Goal: Task Accomplishment & Management: Use online tool/utility

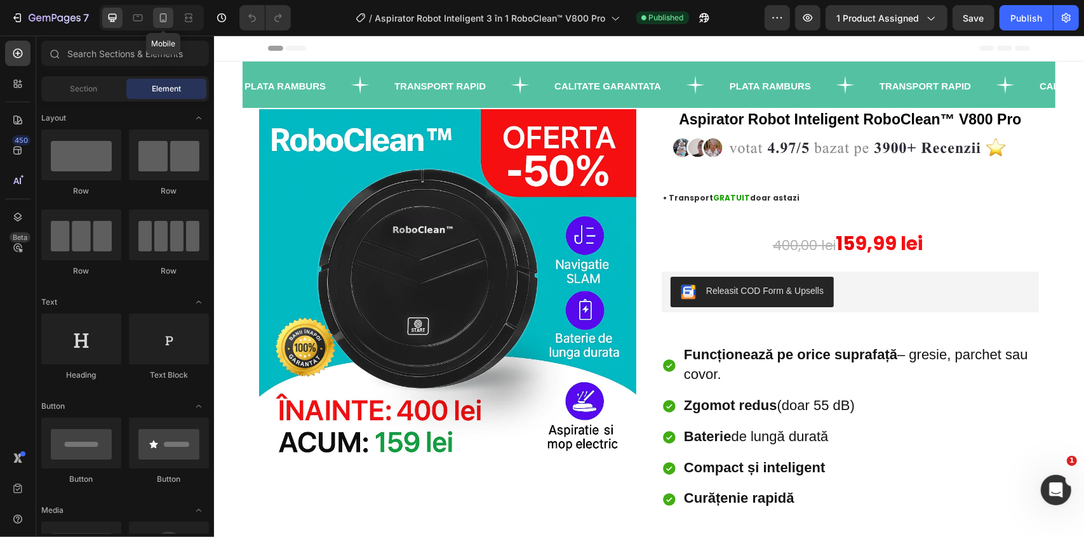
click at [161, 24] on icon at bounding box center [163, 17] width 13 height 13
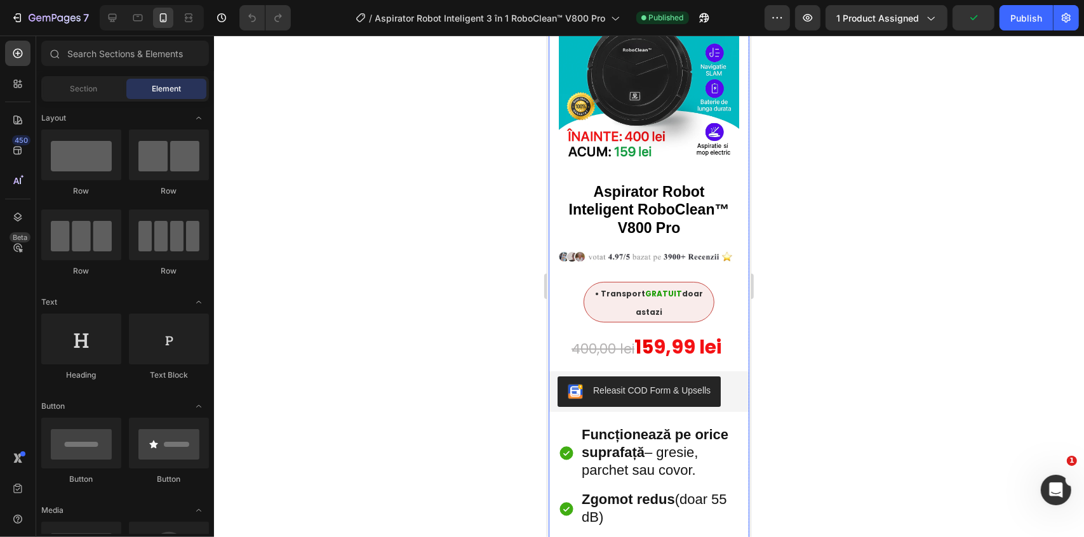
scroll to position [115, 0]
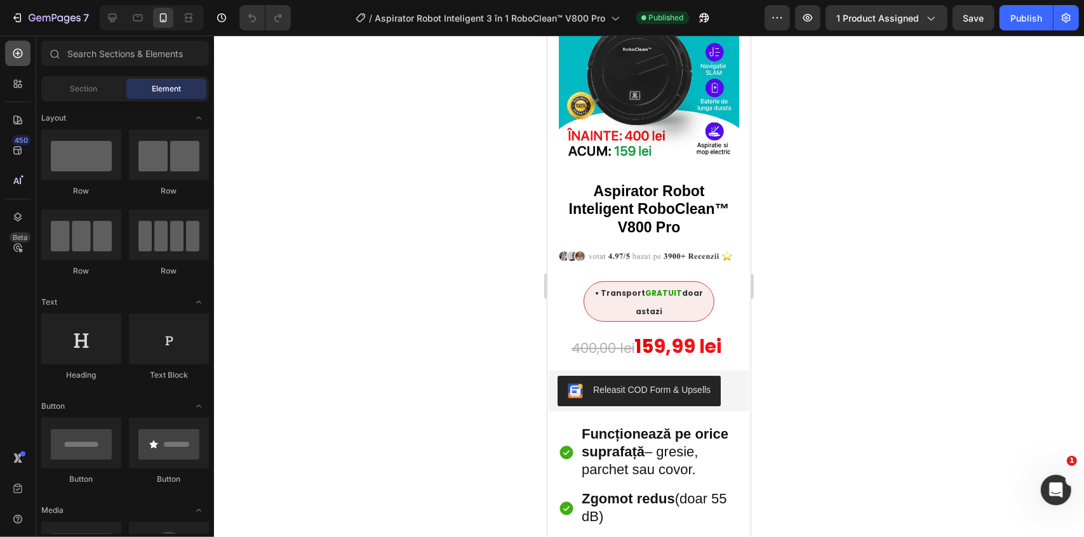
click at [24, 50] on div at bounding box center [17, 53] width 25 height 25
click at [11, 57] on icon at bounding box center [17, 53] width 13 height 13
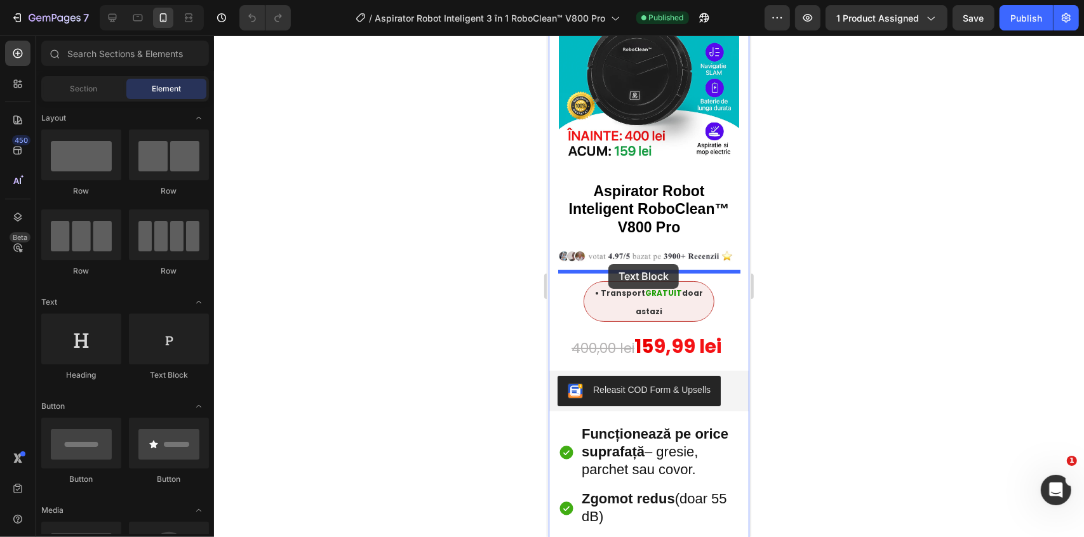
drag, startPoint x: 814, startPoint y: 373, endPoint x: 608, endPoint y: 264, distance: 233.0
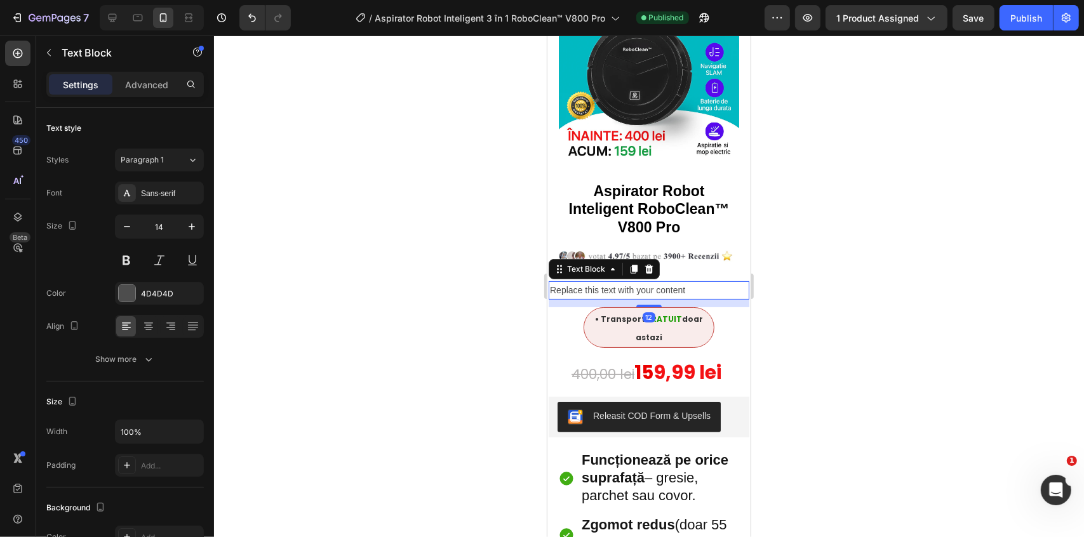
click at [625, 281] on div "Replace this text with your content" at bounding box center [648, 290] width 201 height 18
click at [625, 282] on p "Replace this text with your content" at bounding box center [649, 290] width 198 height 16
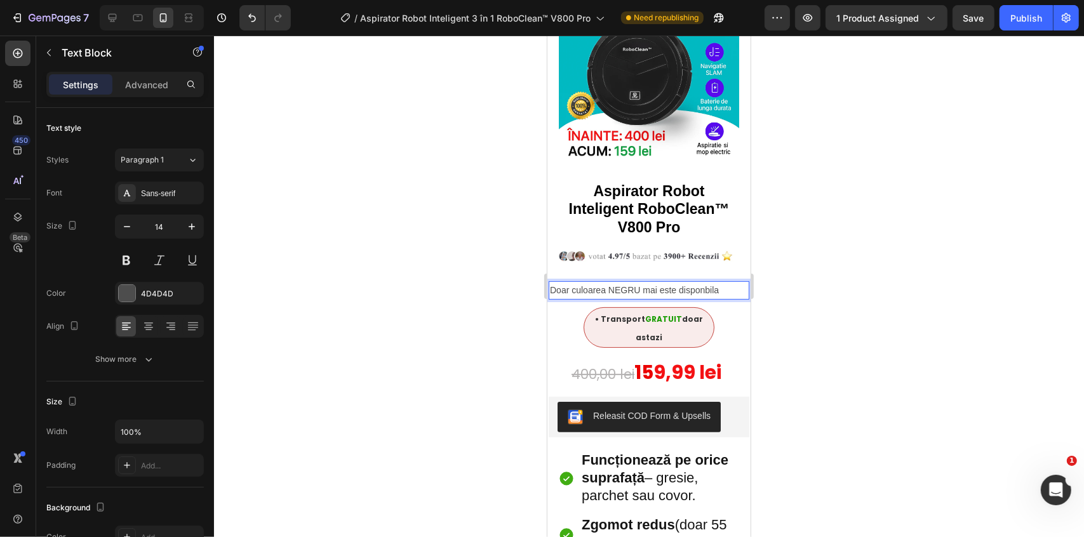
click at [924, 319] on div at bounding box center [649, 287] width 870 height 502
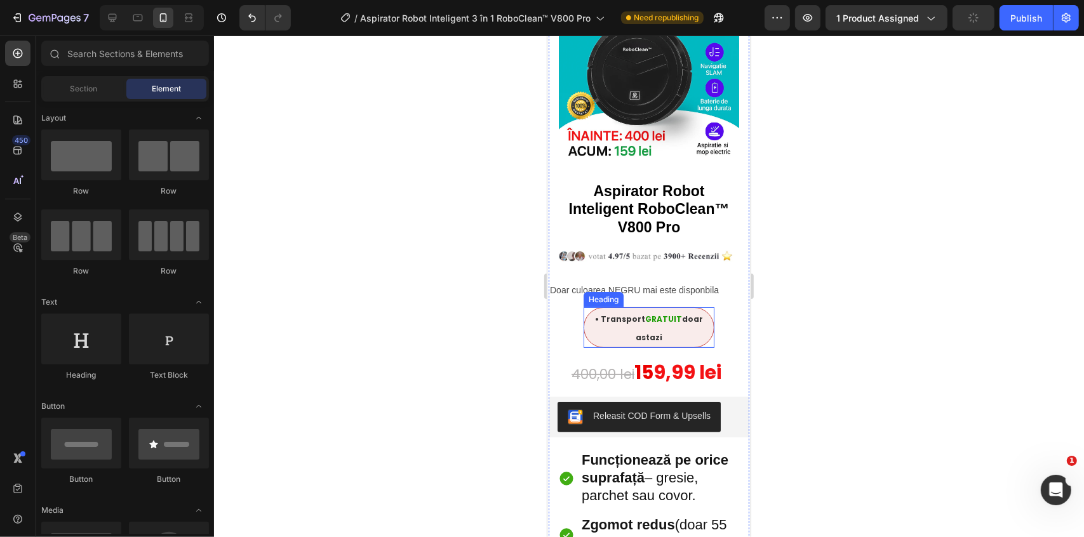
click at [641, 283] on p "Doar culoarea NEGRU mai este disponbila" at bounding box center [649, 290] width 198 height 16
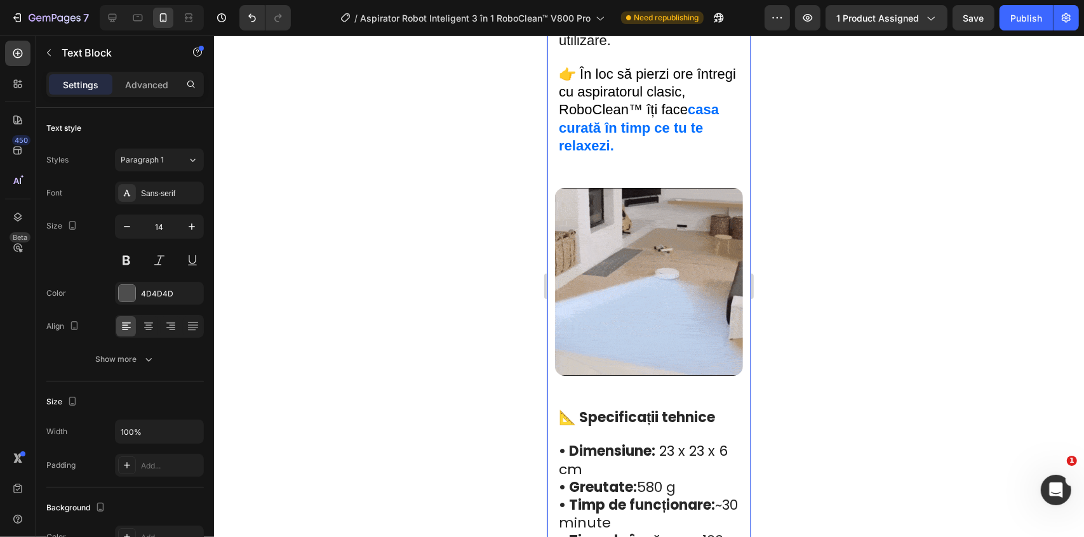
scroll to position [1559, 0]
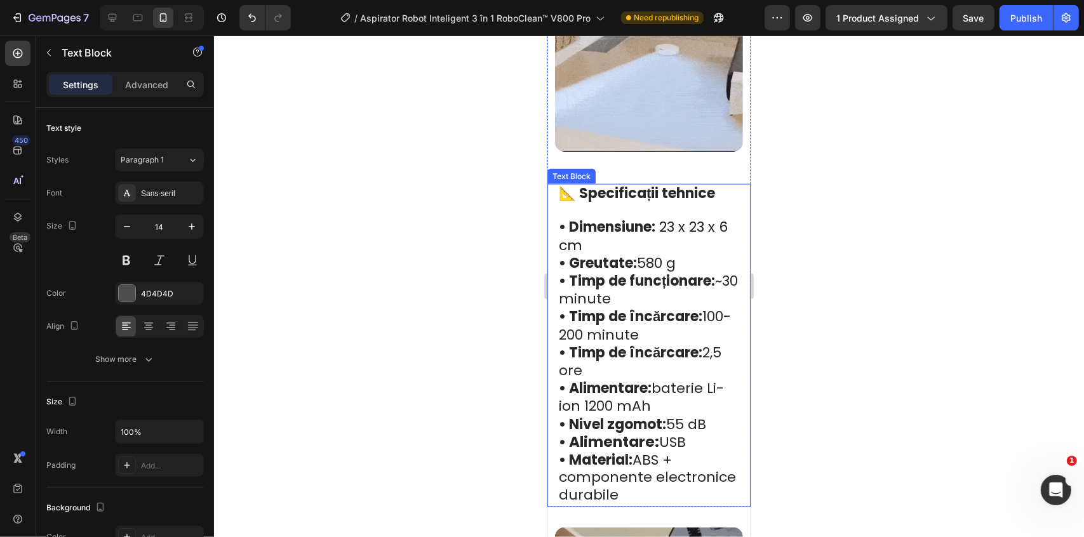
click at [571, 253] on strong "• Greutate:" at bounding box center [597, 263] width 78 height 20
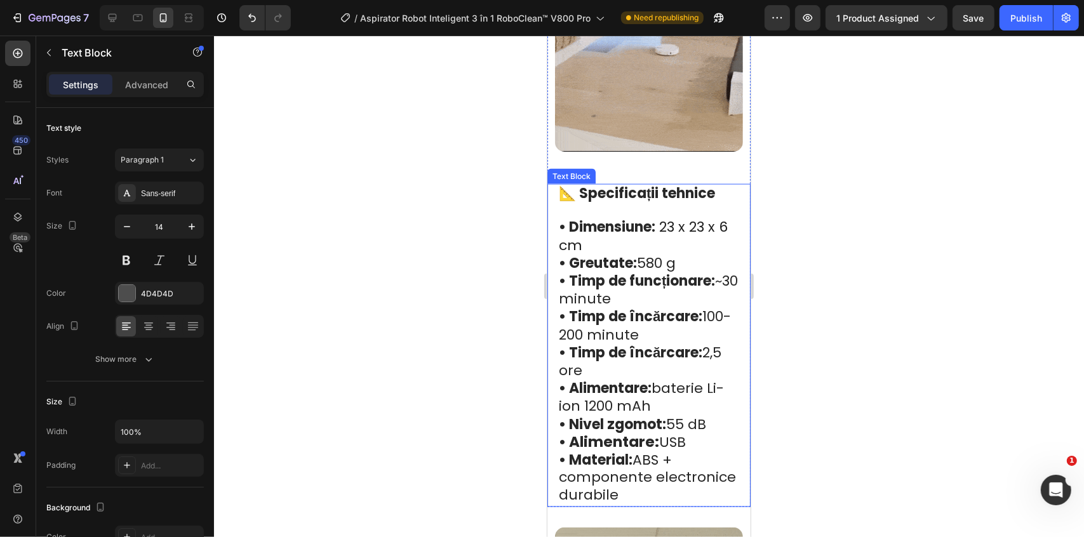
click at [571, 253] on strong "• Greutate:" at bounding box center [597, 263] width 78 height 20
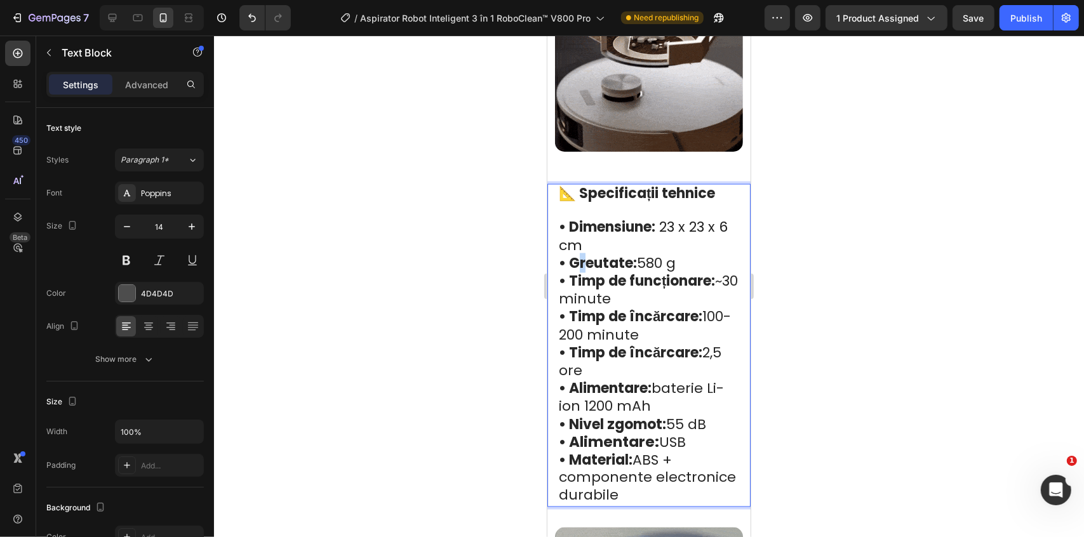
click at [567, 253] on strong "• Greutate:" at bounding box center [597, 263] width 78 height 20
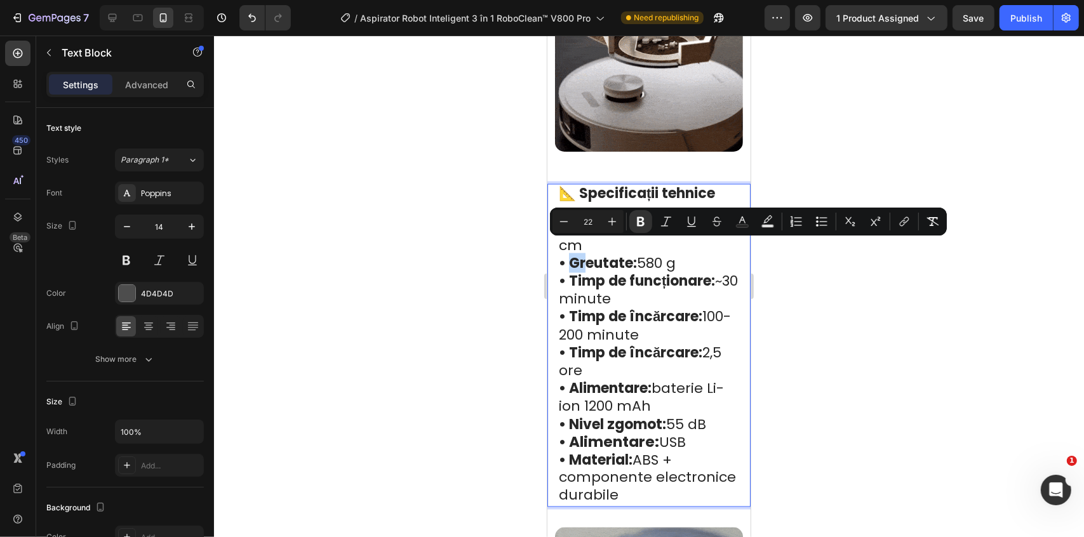
click at [567, 253] on strong "• Greutate:" at bounding box center [597, 263] width 78 height 20
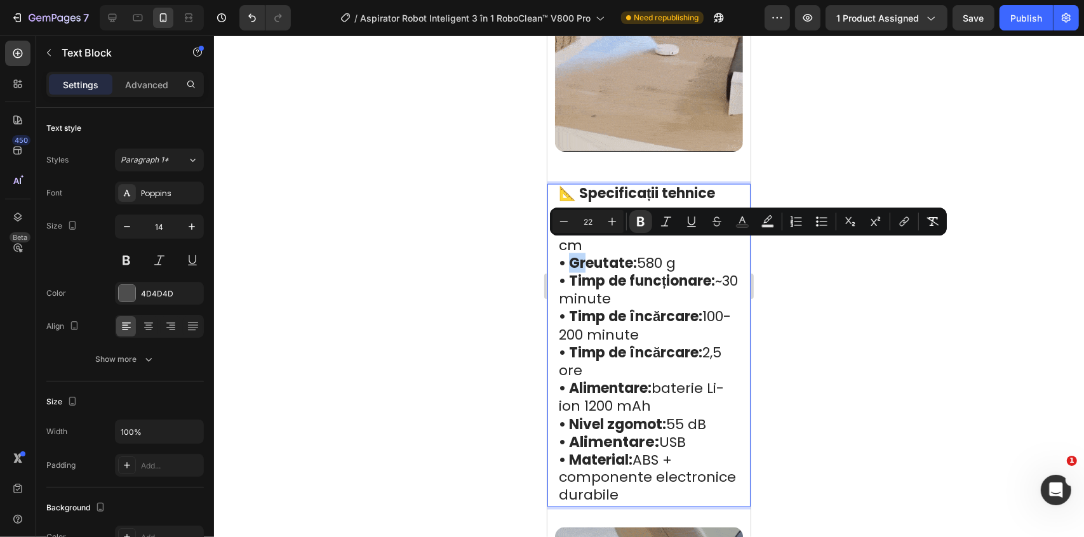
copy strong "•"
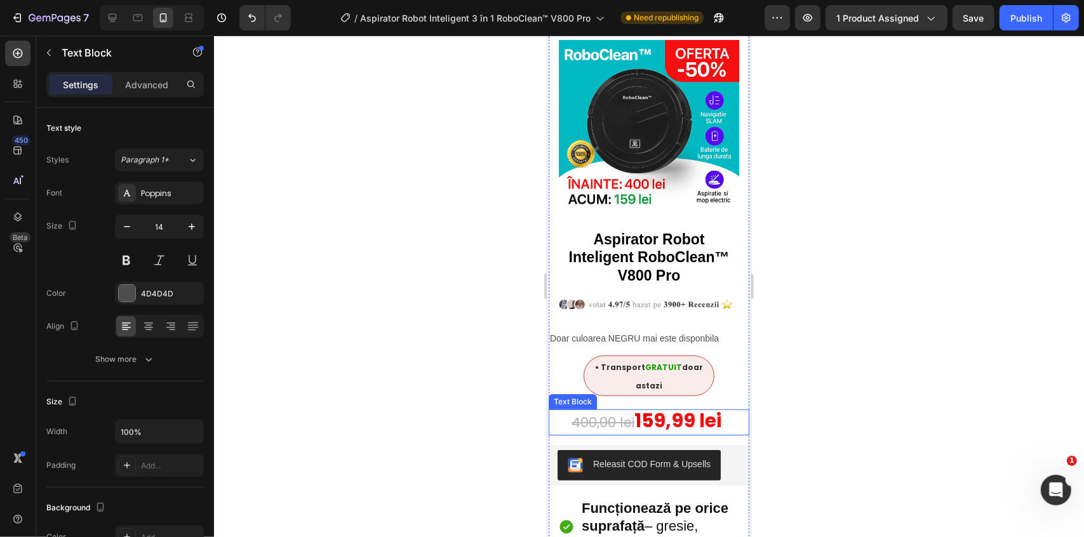
scroll to position [115, 0]
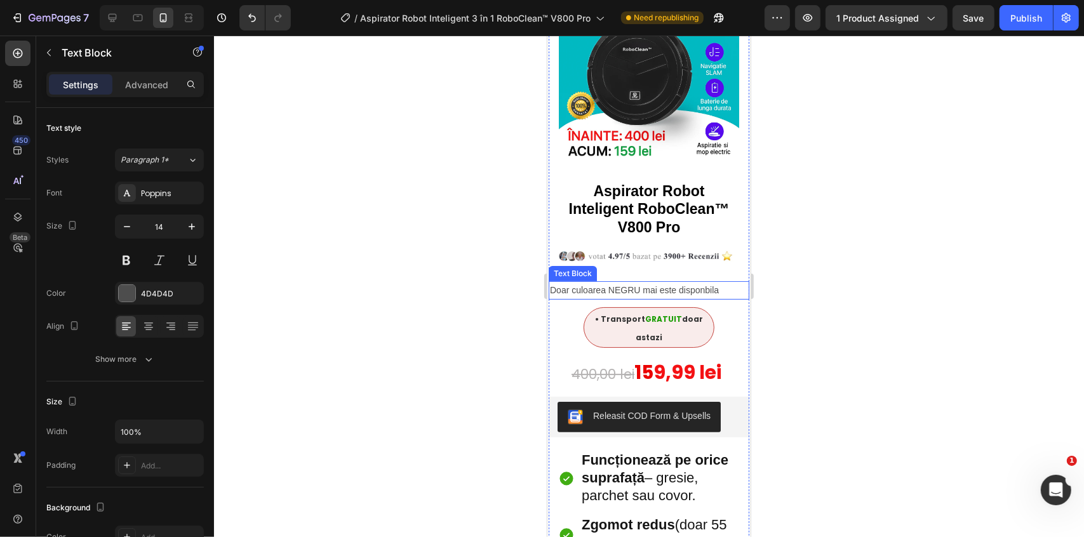
click at [574, 282] on p "Doar culoarea NEGRU mai este disponbila" at bounding box center [649, 290] width 198 height 16
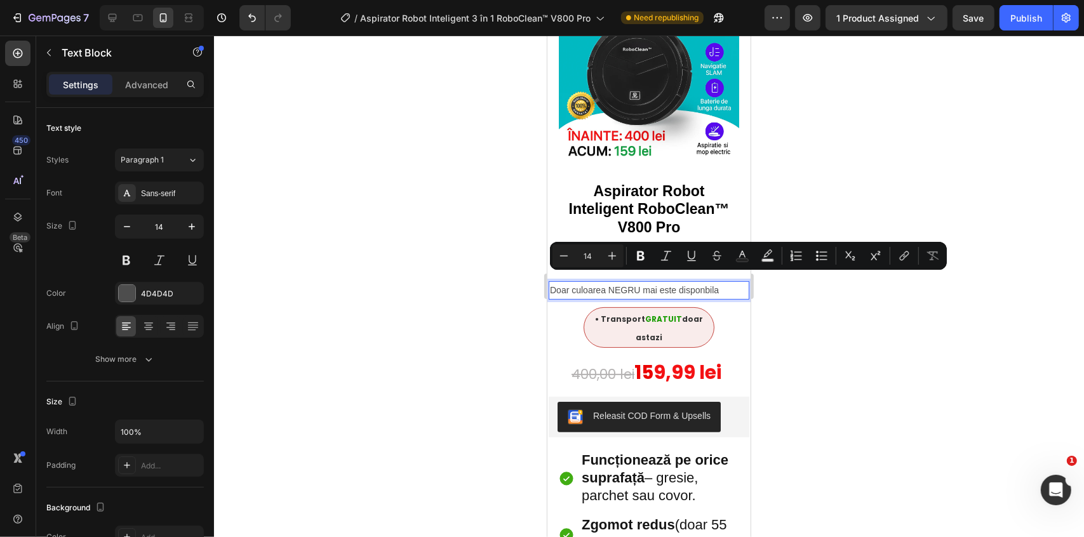
click at [551, 282] on p "Doar culoarea NEGRU mai este disponbila" at bounding box center [649, 290] width 198 height 16
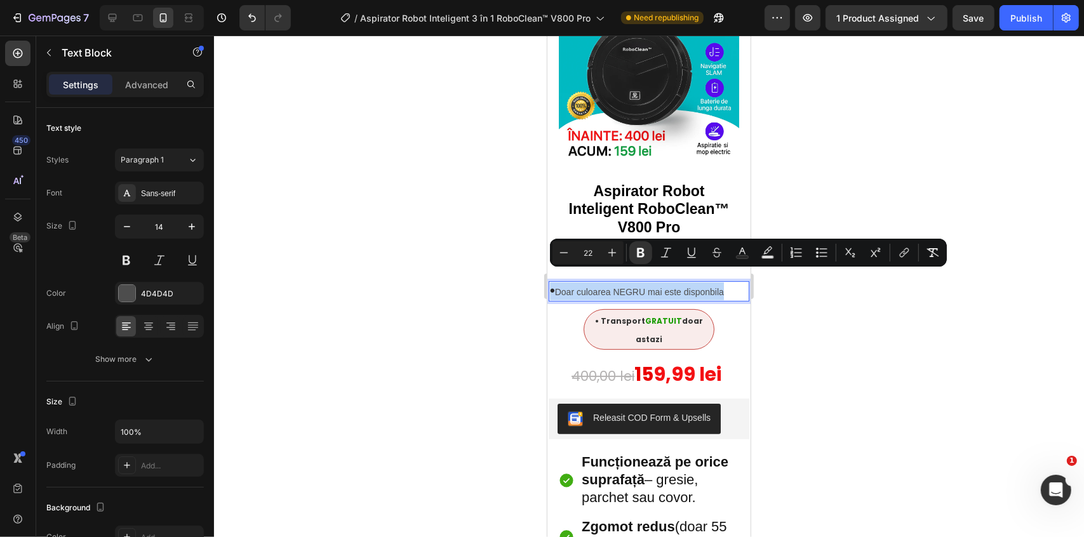
drag, startPoint x: 551, startPoint y: 278, endPoint x: 736, endPoint y: 288, distance: 185.2
click at [616, 282] on p "• Doar culoarea NEGRU mai este disponbila" at bounding box center [649, 291] width 198 height 18
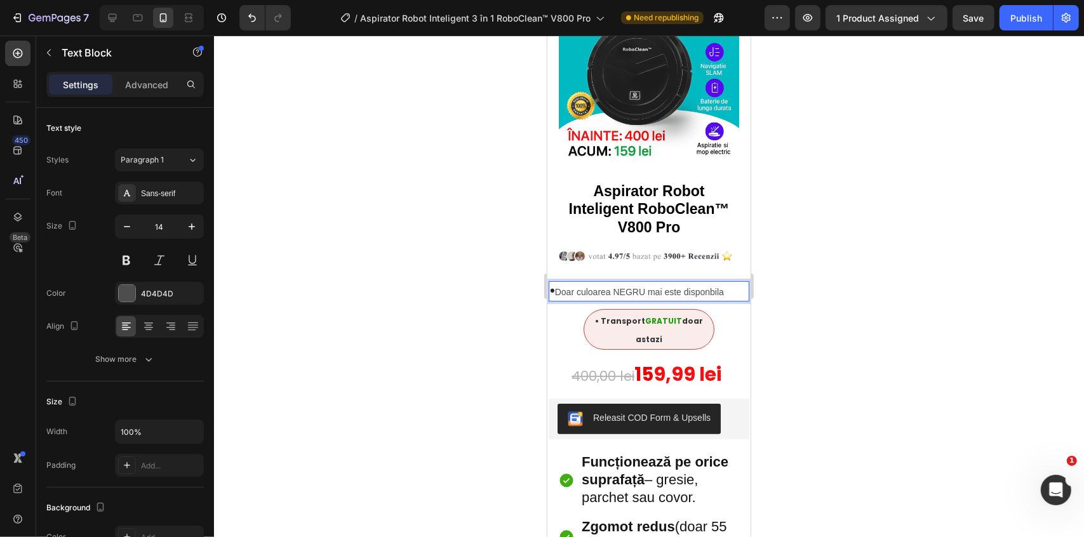
click at [555, 282] on strong "•" at bounding box center [552, 290] width 5 height 16
click at [550, 282] on strong "•" at bounding box center [552, 290] width 5 height 16
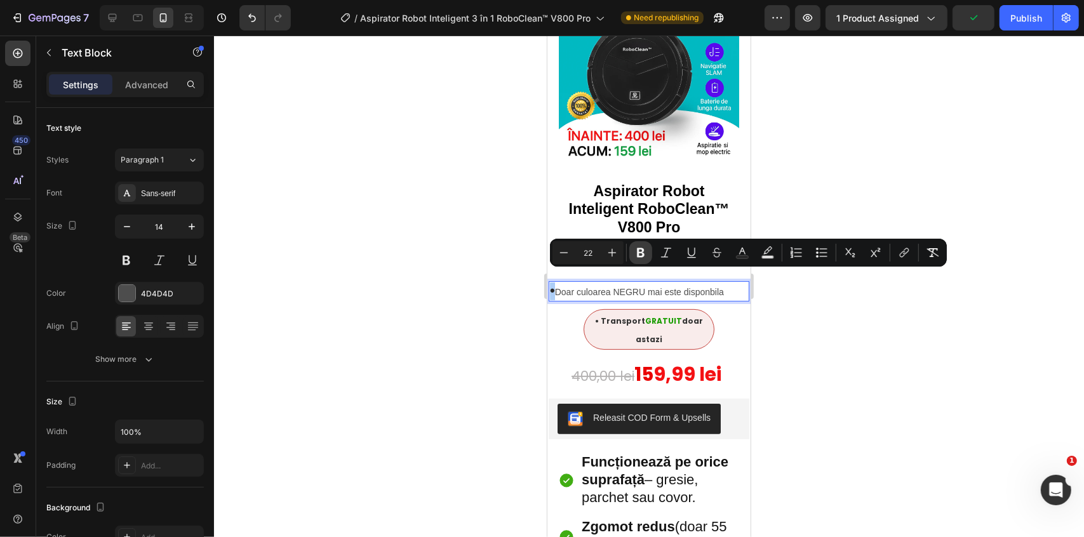
click at [644, 253] on icon "Editor contextual toolbar" at bounding box center [641, 252] width 13 height 13
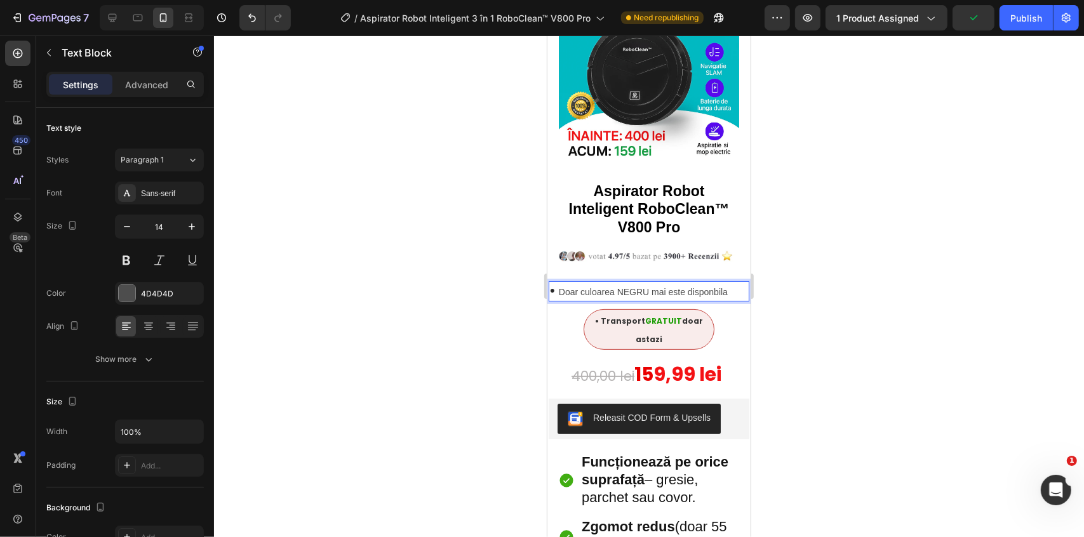
click at [553, 282] on span "•" at bounding box center [554, 290] width 9 height 16
click at [558, 283] on p "• Doar culoarea NEGRU mai este disponbila" at bounding box center [649, 291] width 198 height 18
drag, startPoint x: 557, startPoint y: 281, endPoint x: 542, endPoint y: 284, distance: 15.6
drag, startPoint x: 733, startPoint y: 282, endPoint x: 510, endPoint y: 302, distance: 223.2
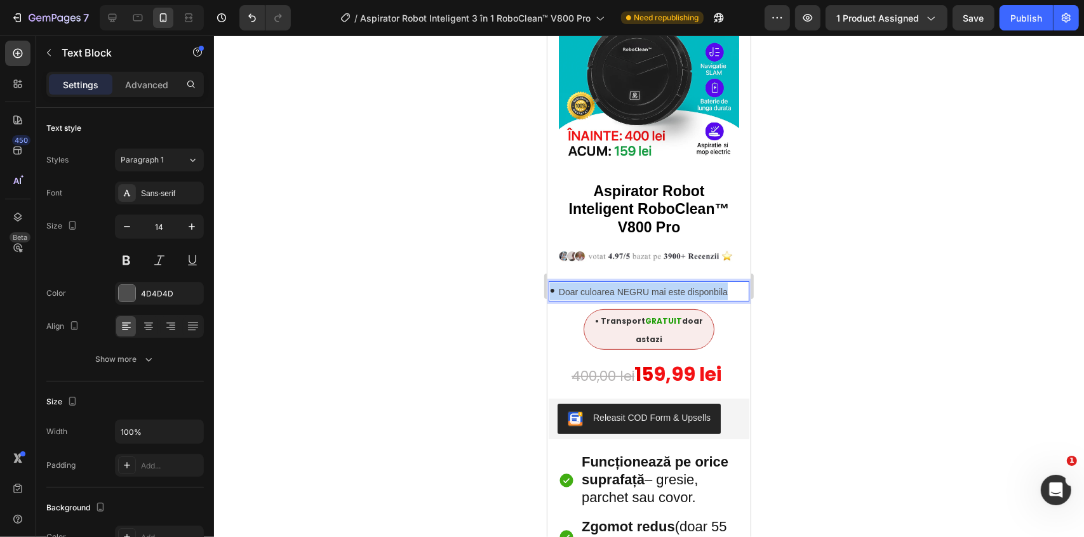
click at [890, 276] on div at bounding box center [649, 287] width 870 height 502
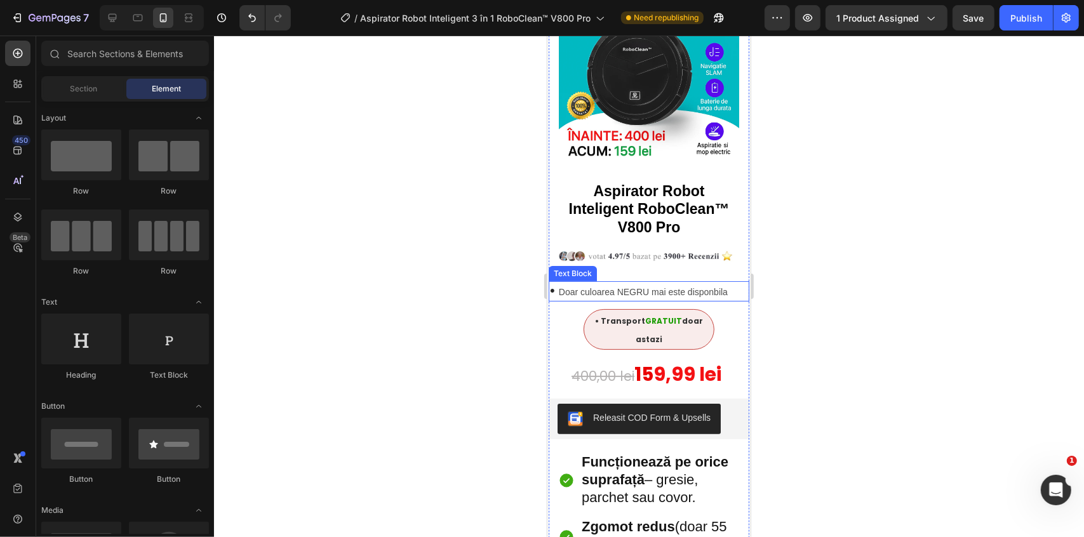
click at [698, 285] on p "• Doar culoarea NEGRU mai este disponbila" at bounding box center [649, 291] width 198 height 18
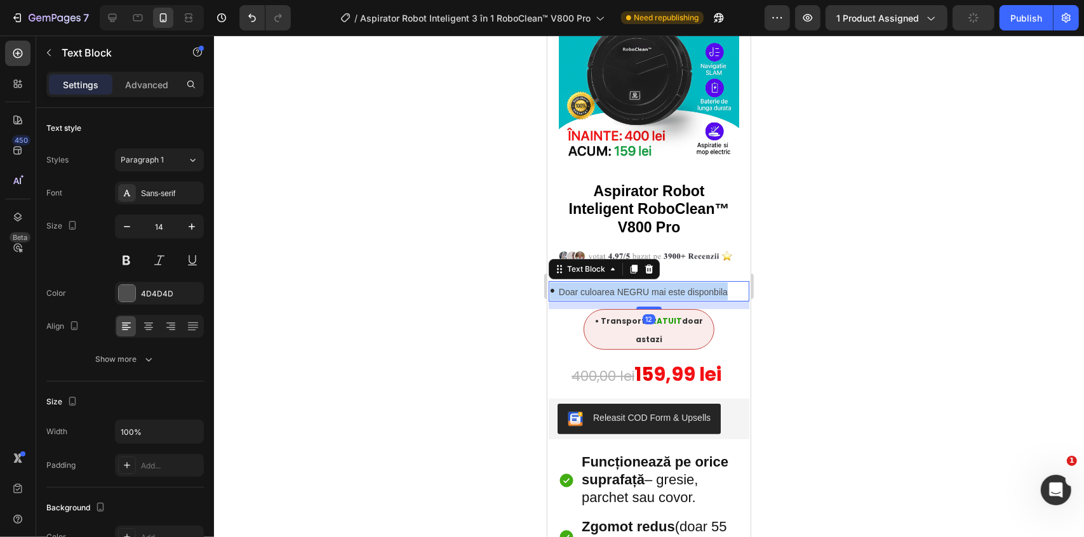
click at [698, 285] on p "• Doar culoarea NEGRU mai este disponbila" at bounding box center [649, 291] width 198 height 18
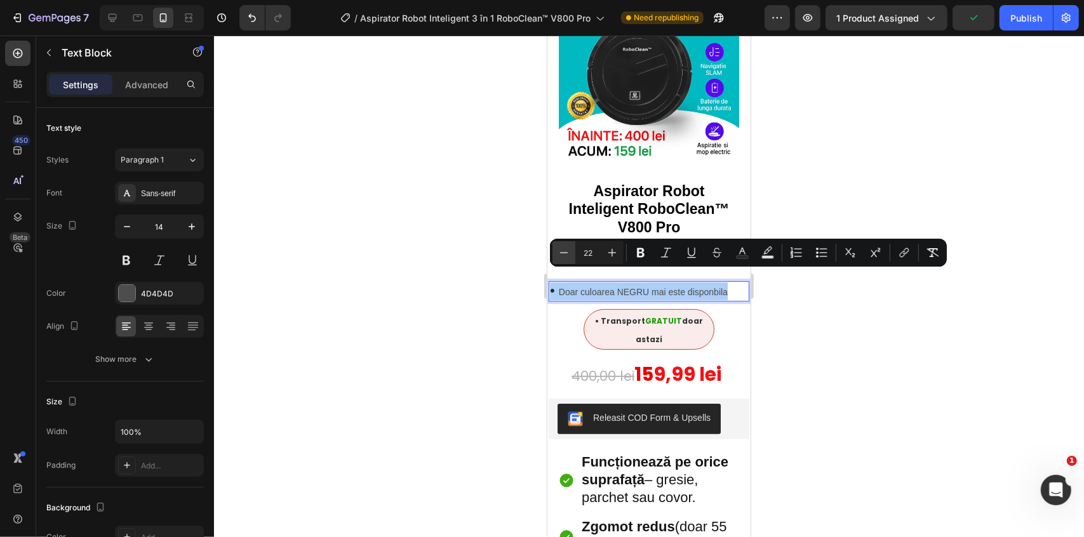
click at [571, 253] on button "Minus" at bounding box center [564, 252] width 23 height 23
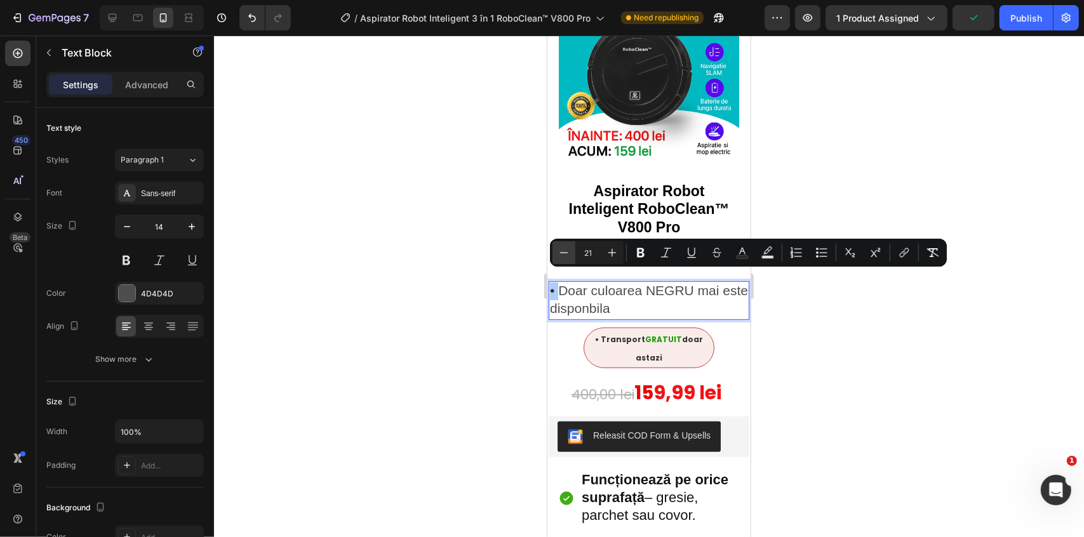
click at [571, 253] on button "Minus" at bounding box center [564, 252] width 23 height 23
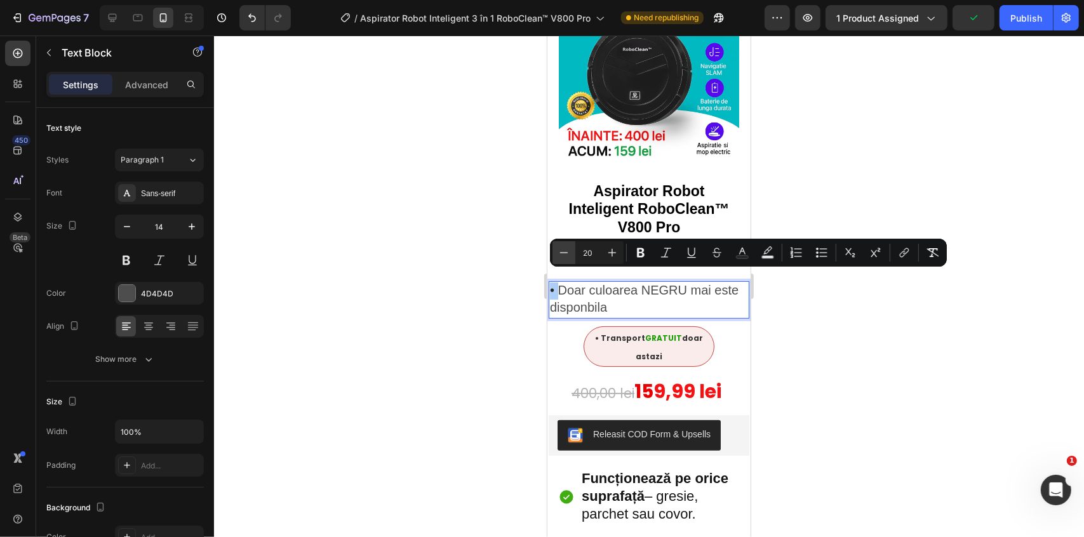
click at [570, 253] on icon "Editor contextual toolbar" at bounding box center [564, 252] width 13 height 13
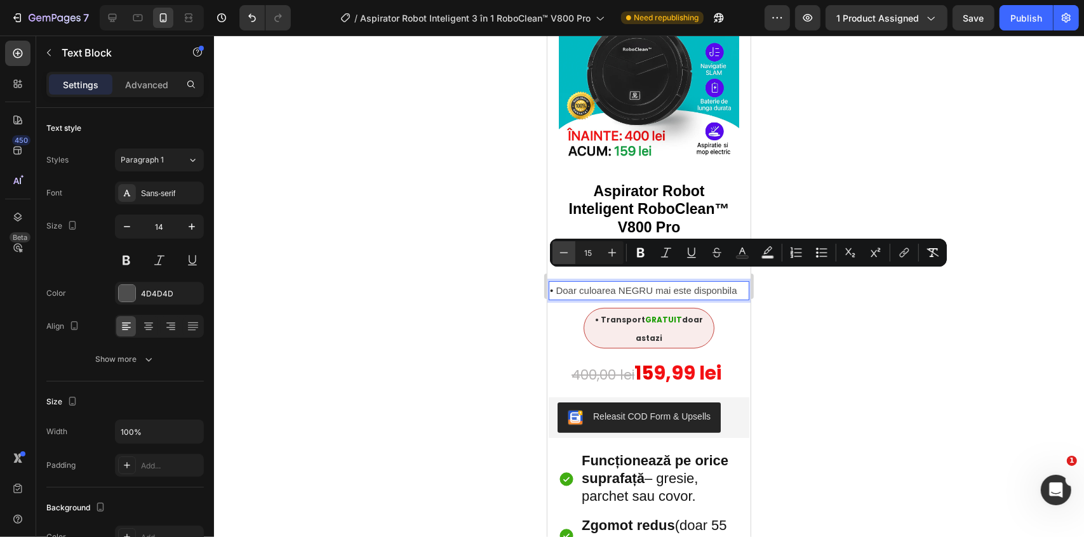
click at [570, 253] on icon "Editor contextual toolbar" at bounding box center [564, 252] width 13 height 13
click at [574, 256] on button "Minus" at bounding box center [564, 252] width 23 height 23
click at [571, 254] on button "Minus" at bounding box center [564, 252] width 23 height 23
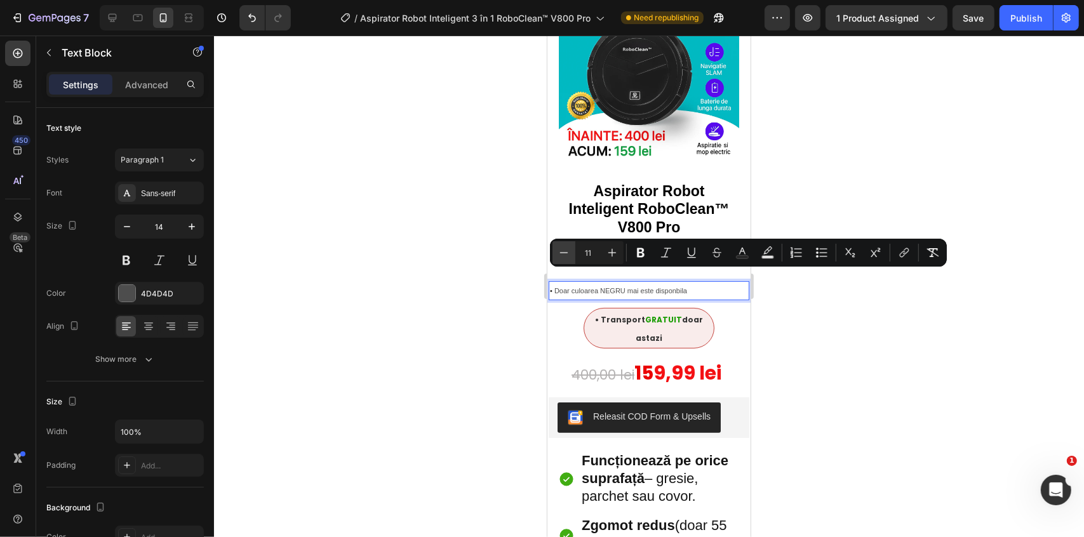
type input "10"
click at [825, 254] on icon "Editor contextual toolbar" at bounding box center [822, 252] width 13 height 13
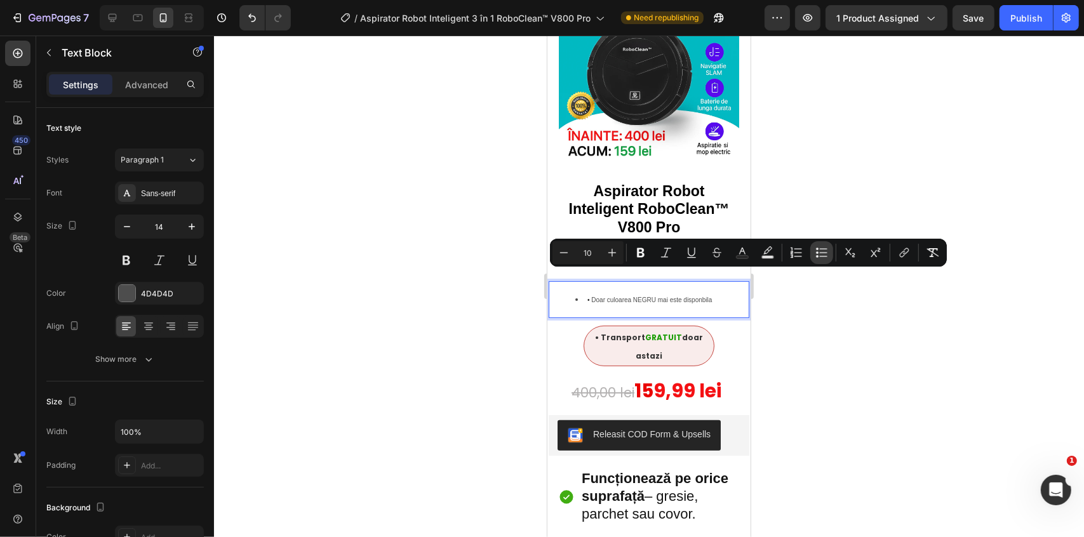
click at [825, 254] on icon "Editor contextual toolbar" at bounding box center [822, 252] width 13 height 13
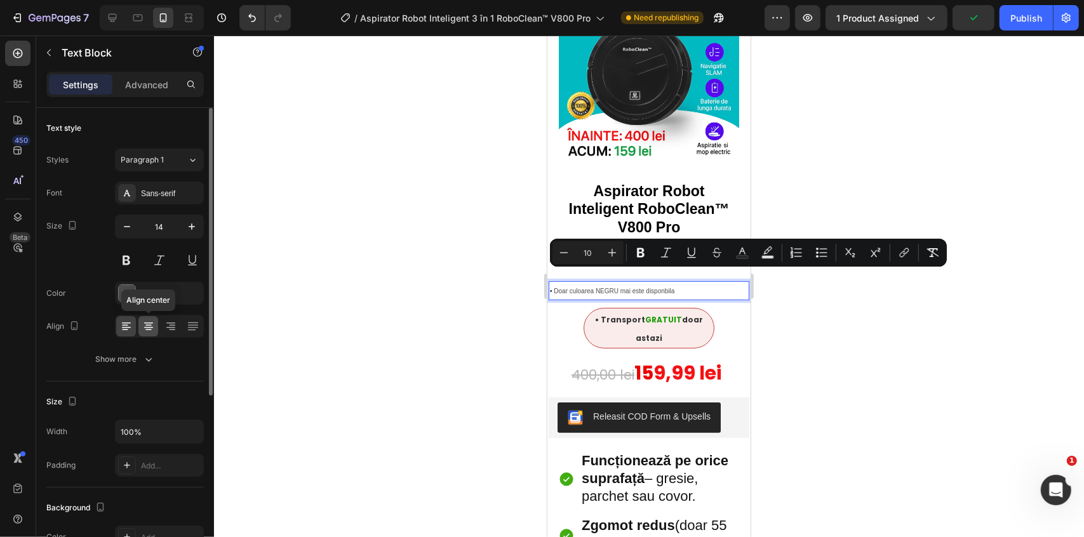
click at [151, 323] on icon at bounding box center [148, 323] width 9 height 1
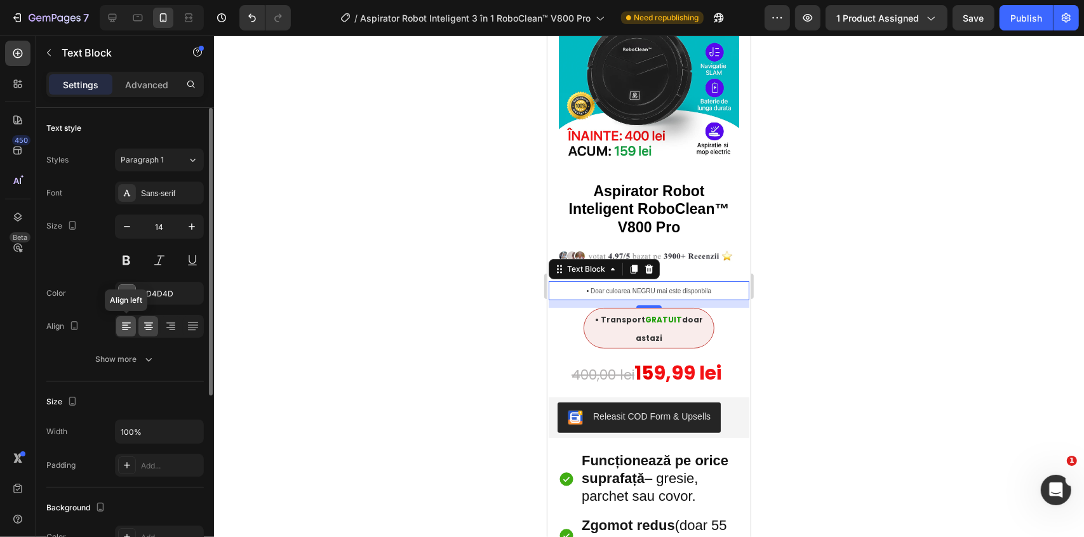
drag, startPoint x: 127, startPoint y: 324, endPoint x: 4, endPoint y: 297, distance: 126.1
click at [127, 324] on icon at bounding box center [126, 326] width 13 height 13
click at [138, 79] on p "Advanced" at bounding box center [146, 84] width 43 height 13
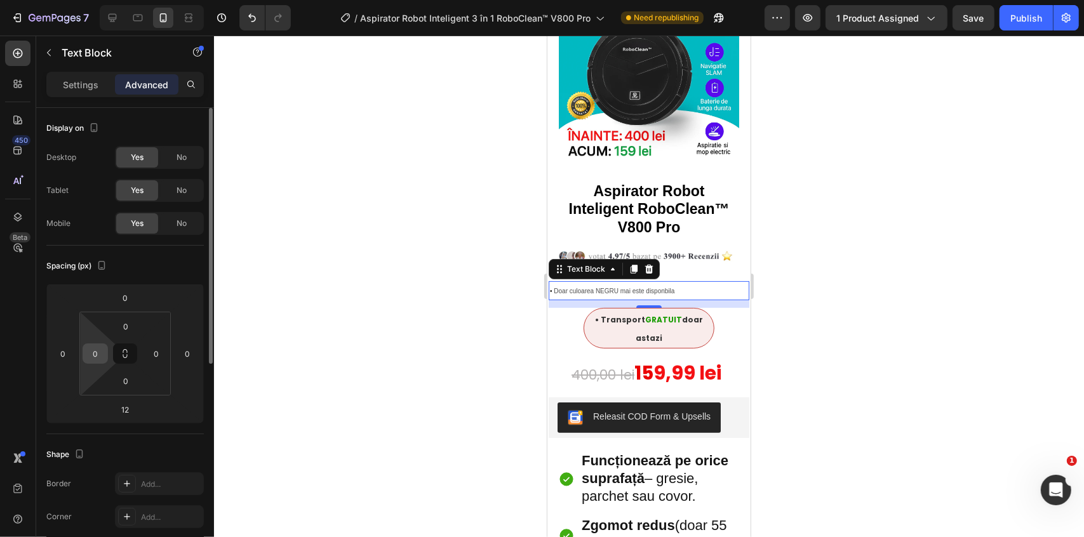
click at [97, 349] on input "0" at bounding box center [95, 353] width 19 height 19
type input "20"
click at [829, 294] on div at bounding box center [649, 287] width 870 height 502
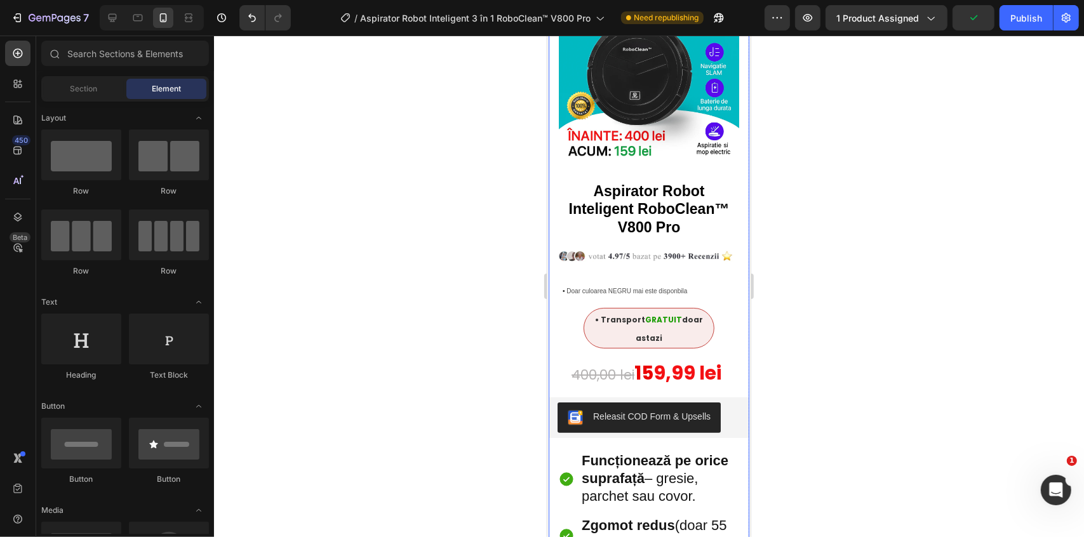
click at [682, 260] on div "Aspirator Robot Inteligent RoboClean™ V800 Pro Heading Image • Doar culoarea NE…" at bounding box center [648, 511] width 201 height 659
click at [677, 248] on img at bounding box center [653, 256] width 191 height 16
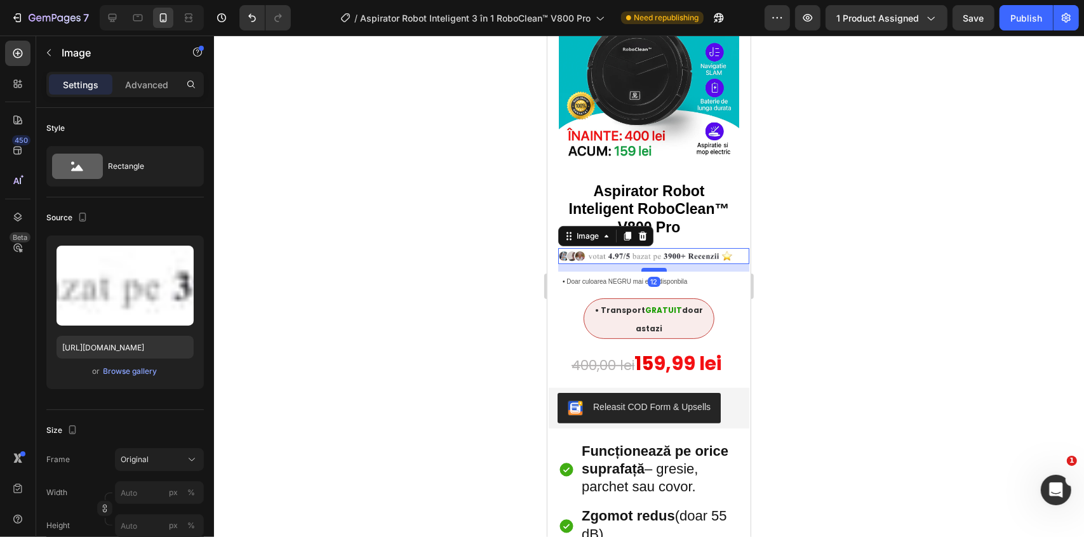
drag, startPoint x: 651, startPoint y: 269, endPoint x: 658, endPoint y: 260, distance: 12.2
click at [658, 267] on div at bounding box center [653, 269] width 25 height 4
click at [672, 278] on span "Doar culoarea NEGRU mai este disponbila" at bounding box center [626, 281] width 121 height 7
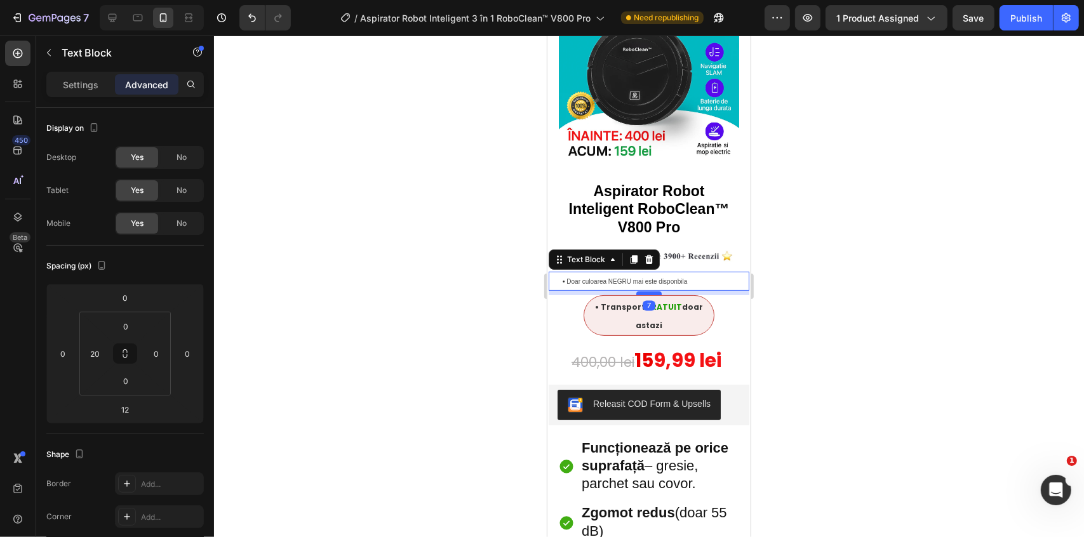
drag, startPoint x: 644, startPoint y: 286, endPoint x: 652, endPoint y: 283, distance: 8.8
click at [652, 291] on div at bounding box center [648, 293] width 25 height 4
type input "7"
click at [842, 254] on div at bounding box center [649, 287] width 870 height 502
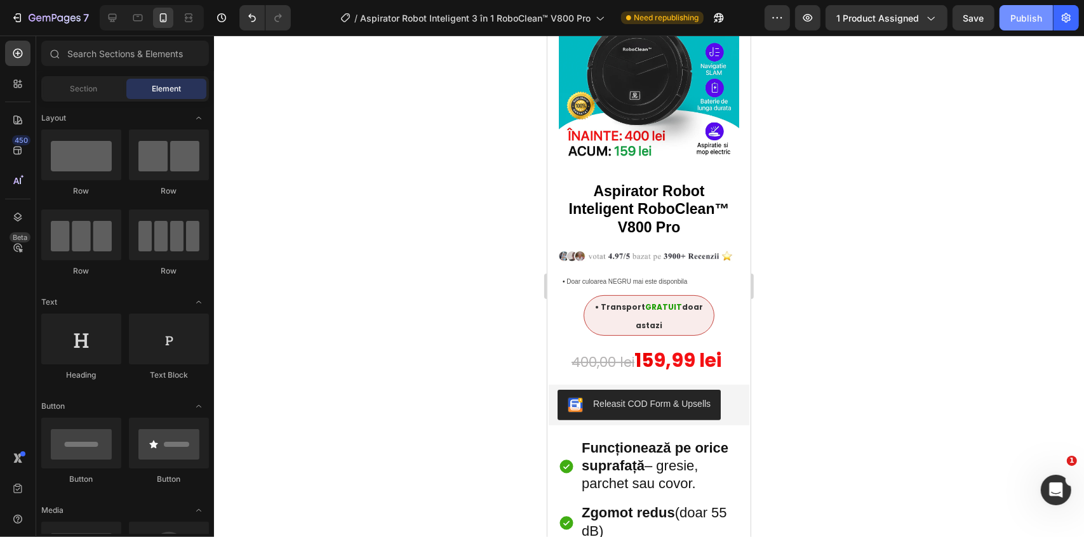
click at [1041, 20] on div "Publish" at bounding box center [1027, 17] width 32 height 13
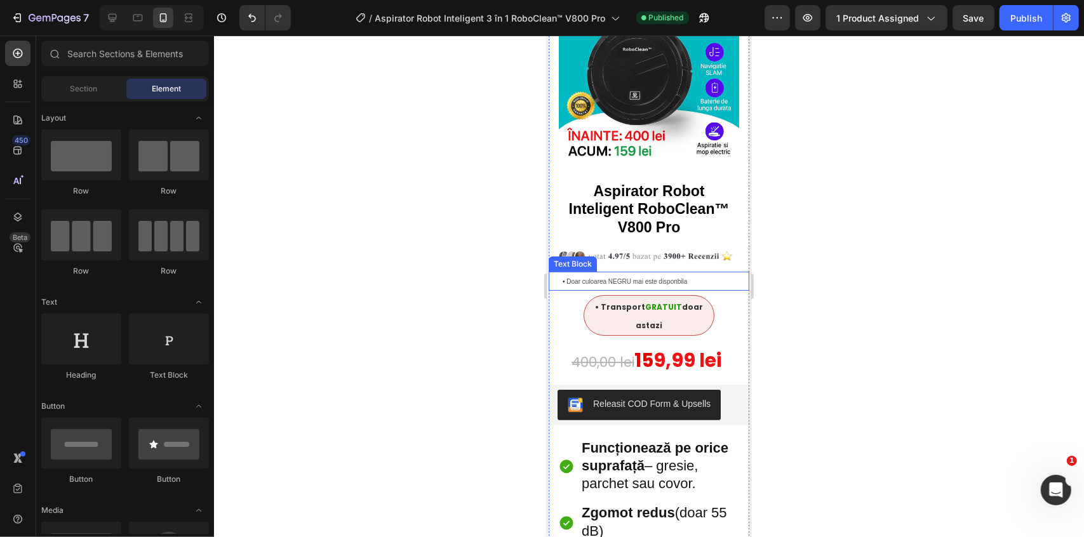
click at [597, 278] on span "Doar culoarea NEGRU mai este disponbila" at bounding box center [626, 281] width 121 height 7
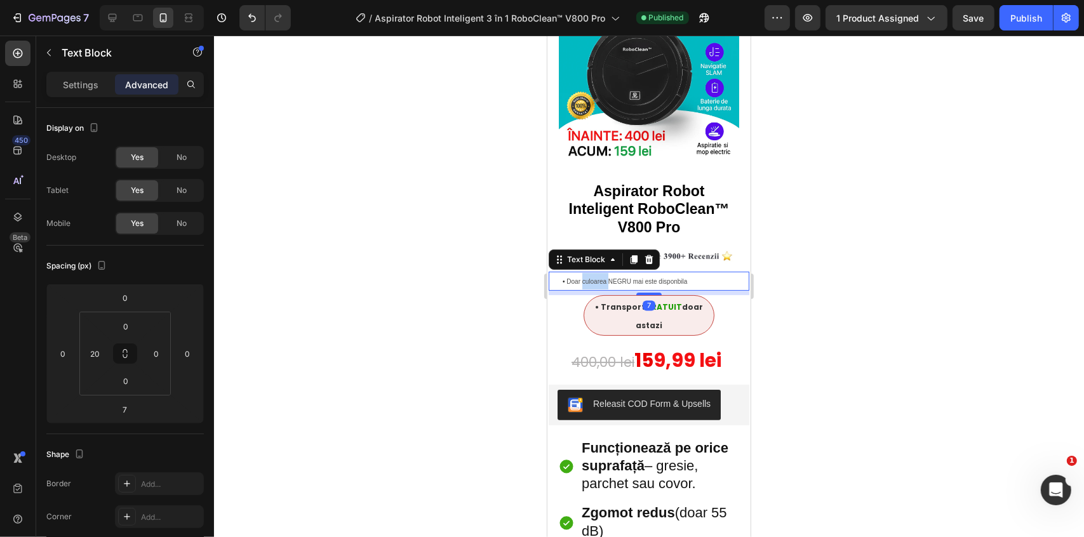
click at [597, 278] on span "Doar culoarea NEGRU mai este disponbila" at bounding box center [626, 281] width 121 height 7
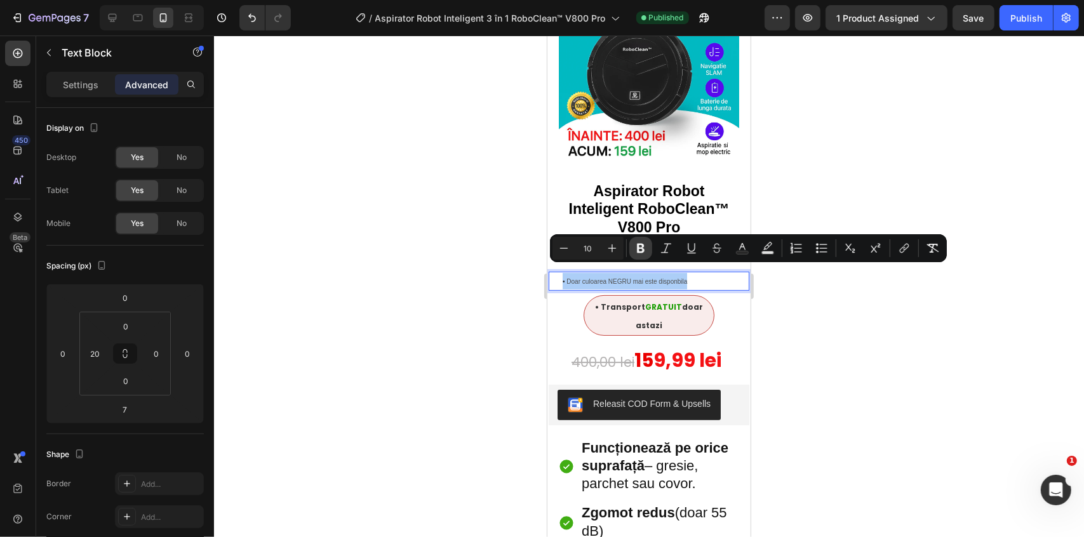
drag, startPoint x: 642, startPoint y: 248, endPoint x: 142, endPoint y: 186, distance: 504.5
click at [642, 248] on icon "Editor contextual toolbar" at bounding box center [641, 249] width 8 height 10
click at [870, 136] on div at bounding box center [649, 287] width 870 height 502
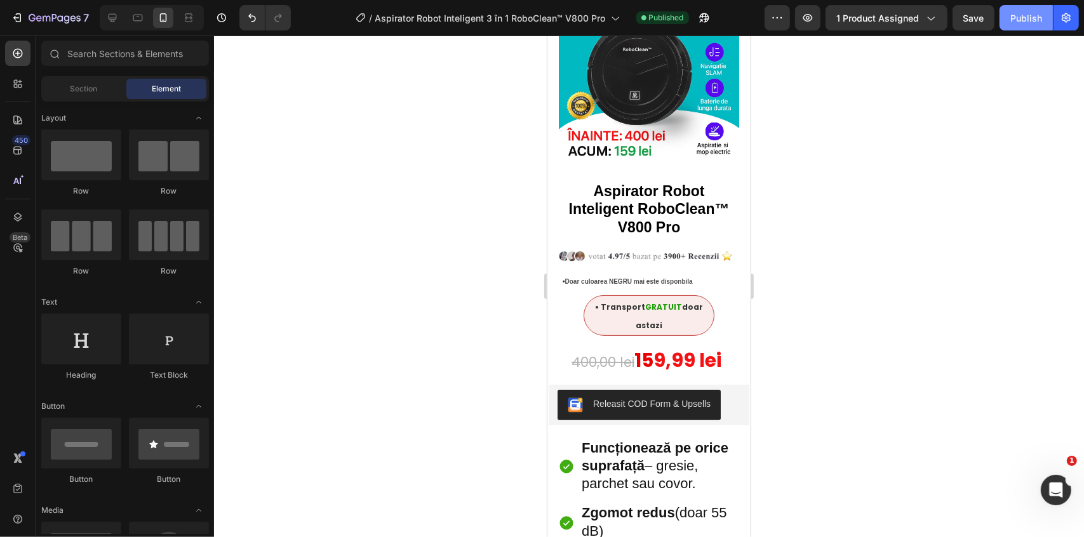
click at [1022, 22] on div "Publish" at bounding box center [1027, 17] width 32 height 13
click at [686, 273] on p "• Doar culoarea NEGRU mai este disponbila" at bounding box center [655, 281] width 186 height 17
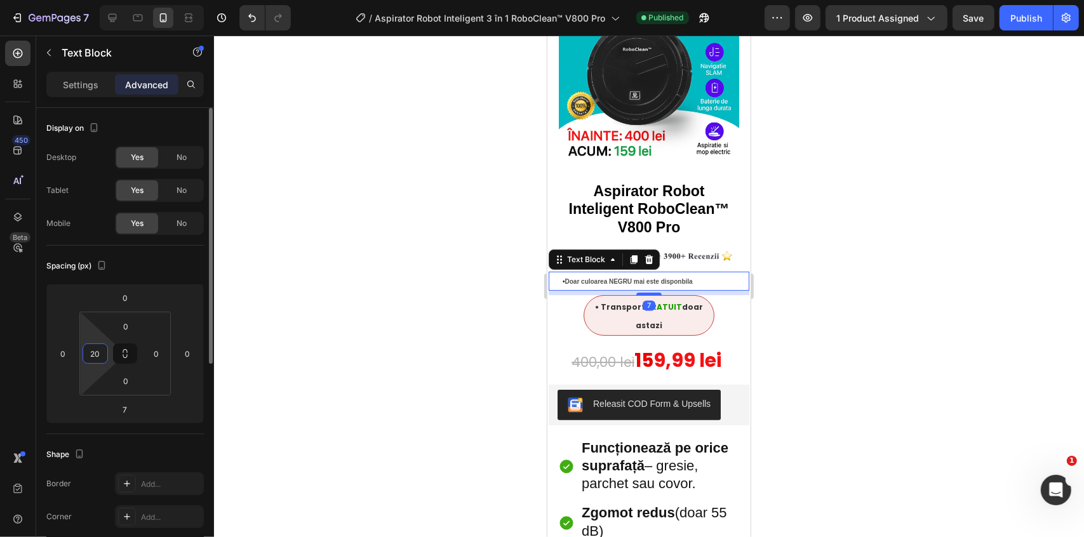
click at [102, 355] on input "20" at bounding box center [95, 353] width 19 height 19
type input "0"
click at [445, 322] on div at bounding box center [649, 287] width 870 height 502
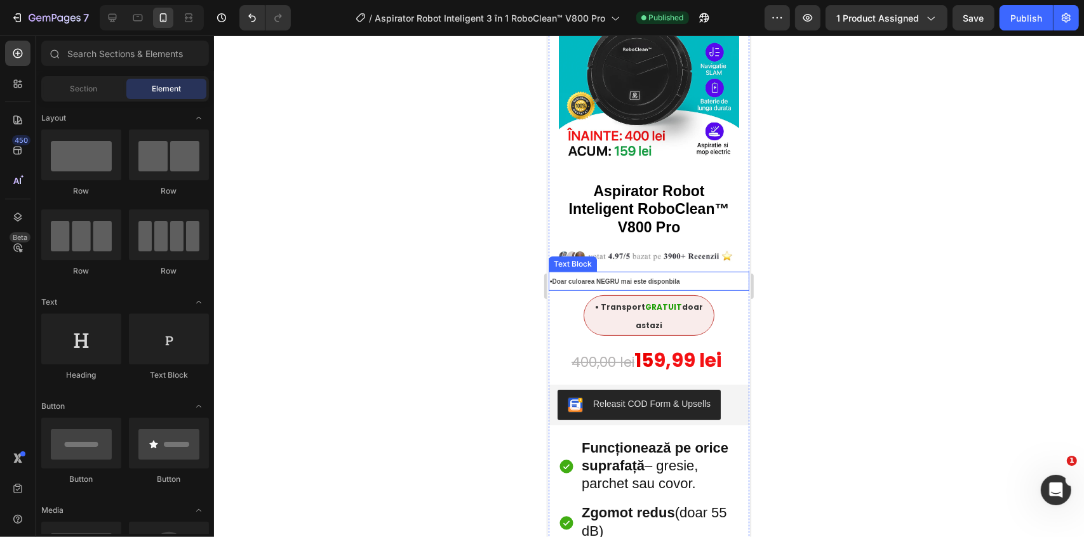
click at [561, 276] on p "• Doar culoarea NEGRU mai este disponbila" at bounding box center [649, 281] width 198 height 17
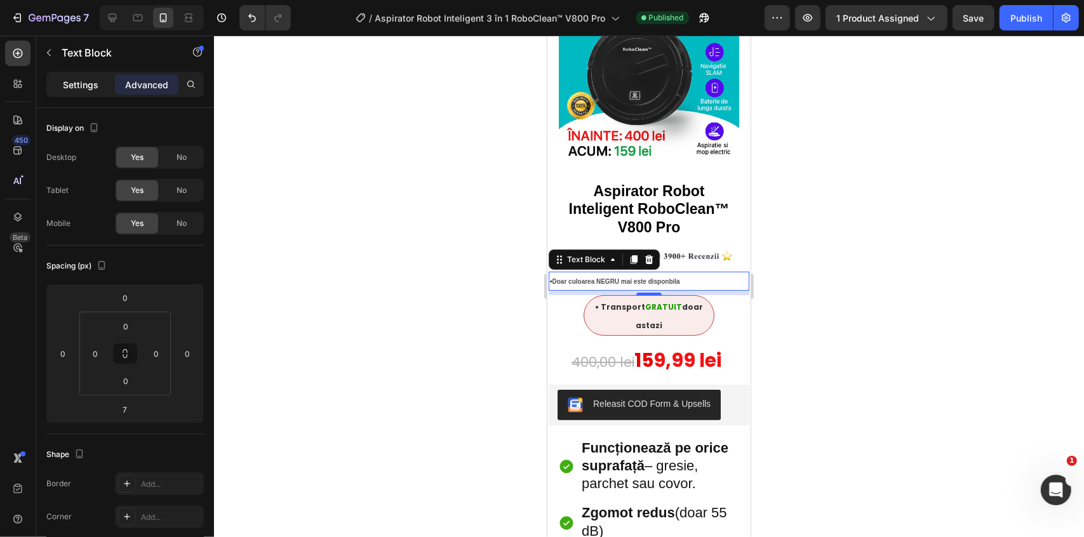
click at [95, 83] on p "Settings" at bounding box center [81, 84] width 36 height 13
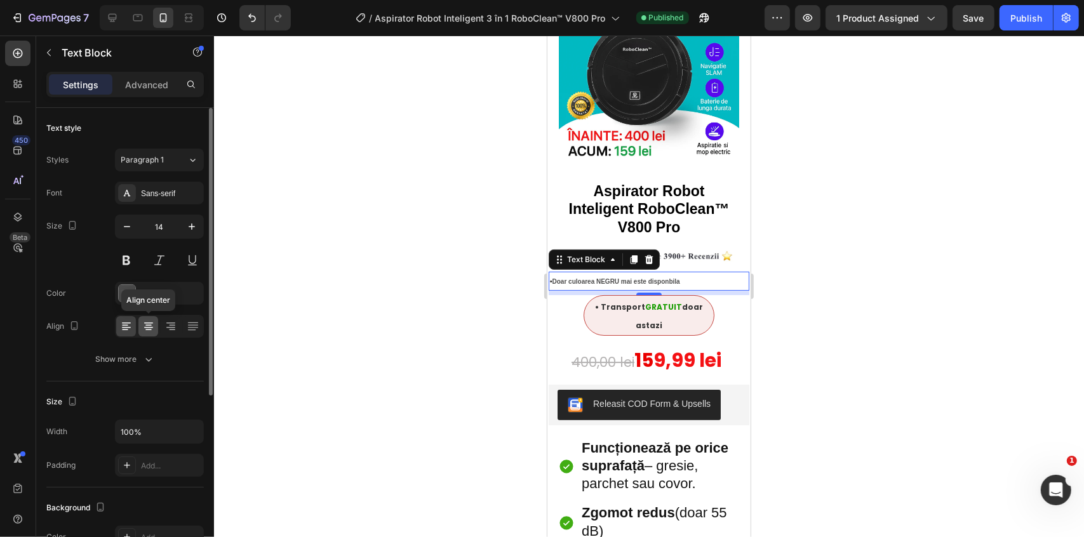
click at [145, 328] on icon at bounding box center [148, 326] width 13 height 13
click at [329, 323] on div at bounding box center [649, 287] width 870 height 502
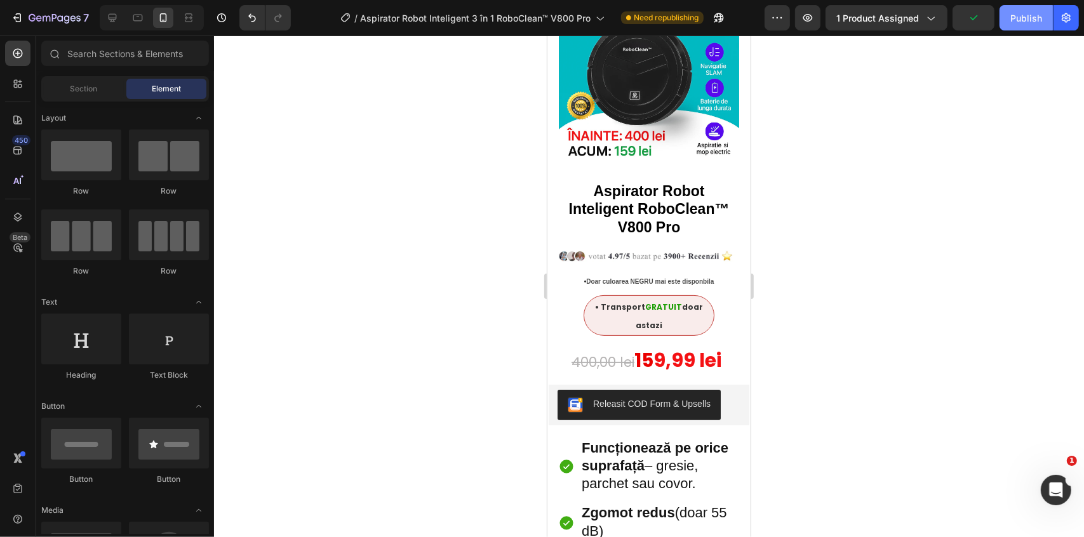
click at [1019, 25] on button "Publish" at bounding box center [1026, 17] width 53 height 25
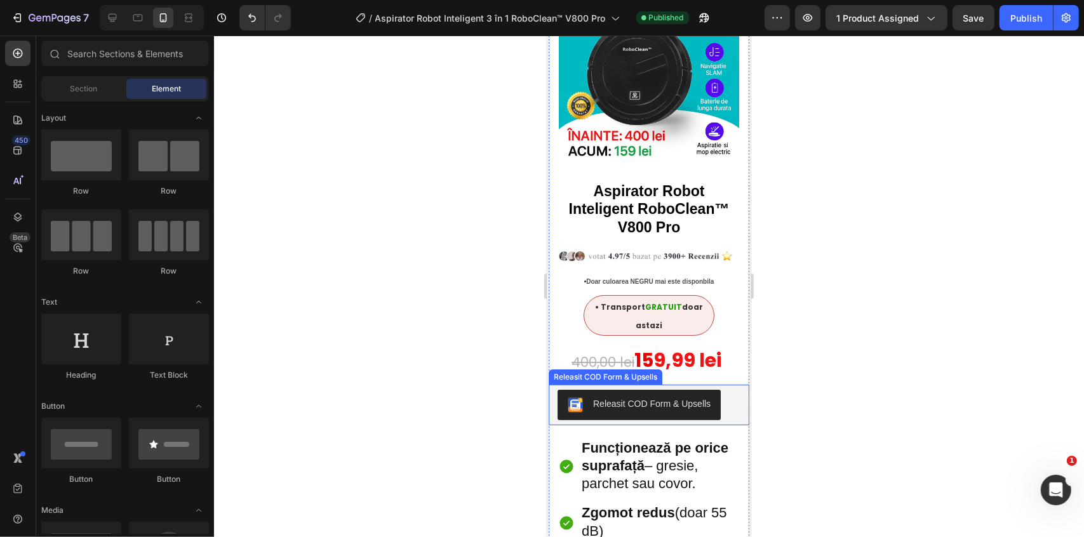
click at [659, 412] on div "Releasit COD Form & Upsells" at bounding box center [648, 404] width 193 height 41
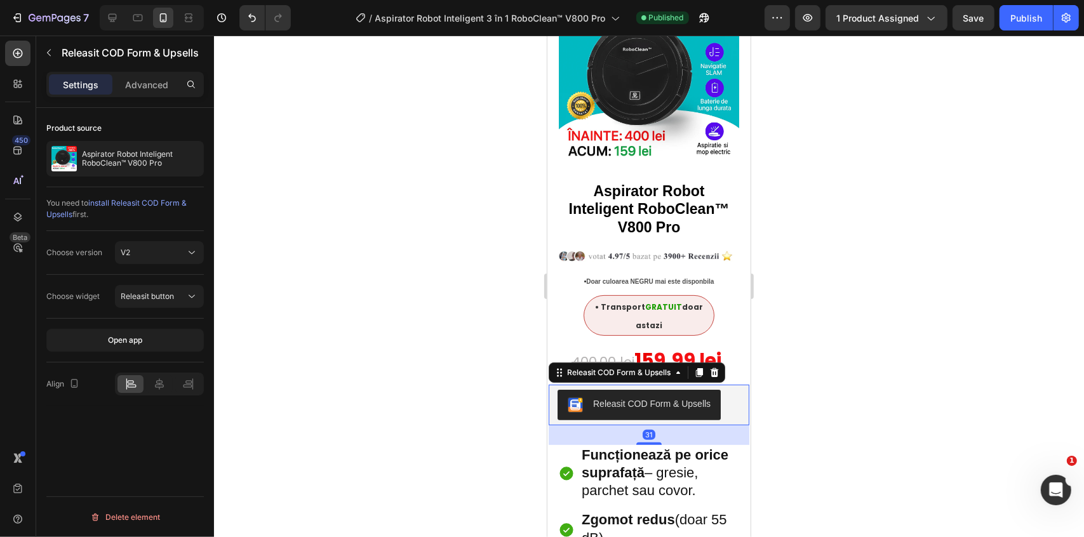
click at [662, 425] on div "31" at bounding box center [652, 425] width 201 height 0
click at [845, 331] on div at bounding box center [649, 287] width 870 height 502
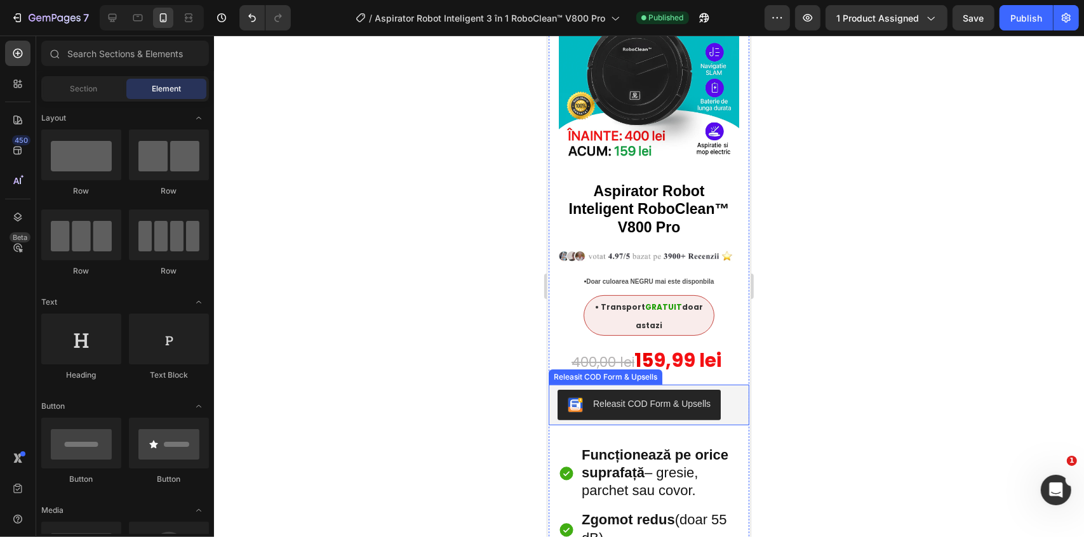
click at [621, 409] on button "Releasit COD Form & Upsells" at bounding box center [638, 404] width 163 height 30
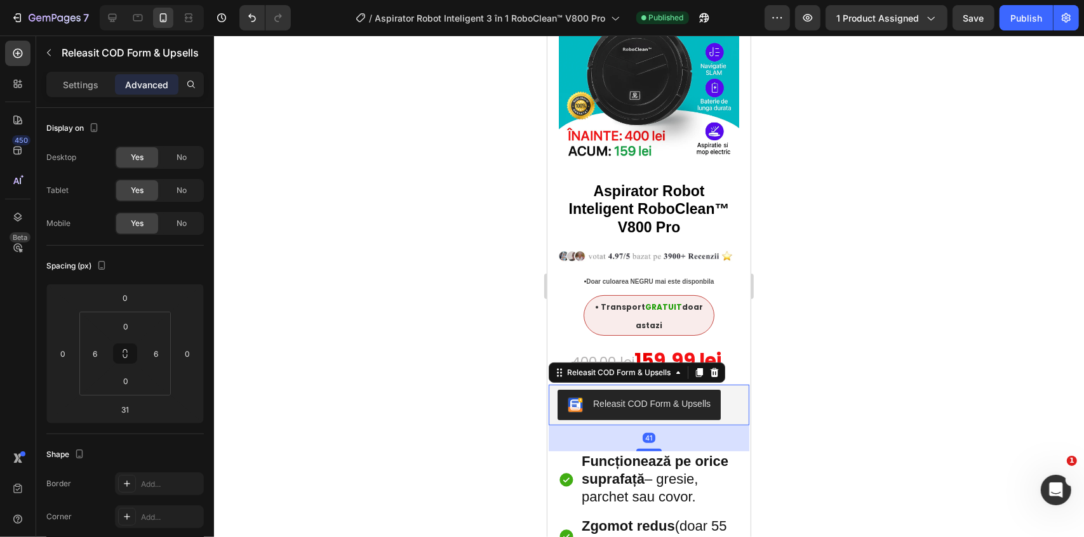
drag, startPoint x: 649, startPoint y: 432, endPoint x: 666, endPoint y: 438, distance: 18.1
click at [666, 425] on div "41" at bounding box center [652, 425] width 201 height 0
type input "40"
click at [827, 419] on div at bounding box center [649, 287] width 870 height 502
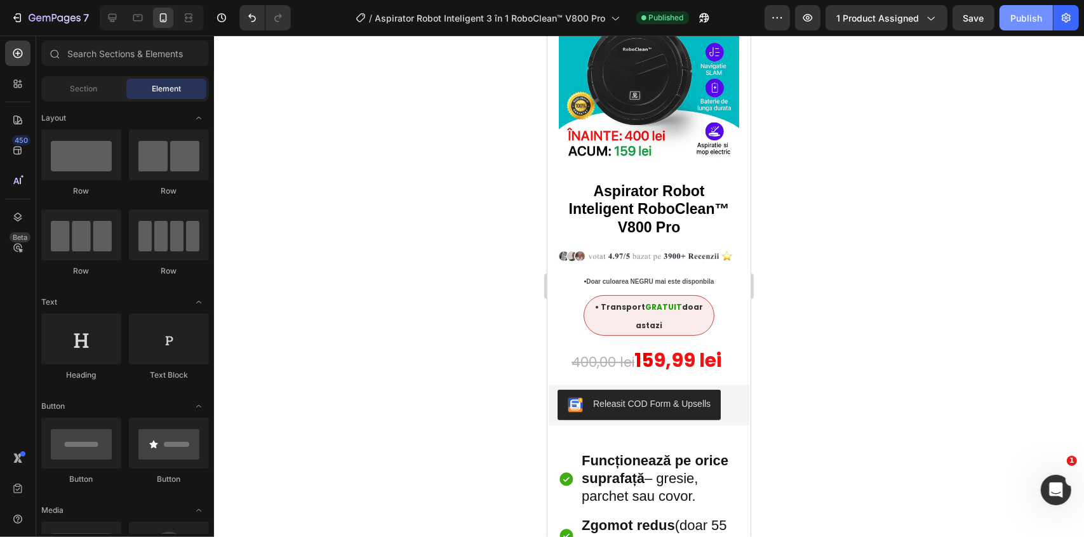
click at [1025, 22] on div "Publish" at bounding box center [1027, 17] width 32 height 13
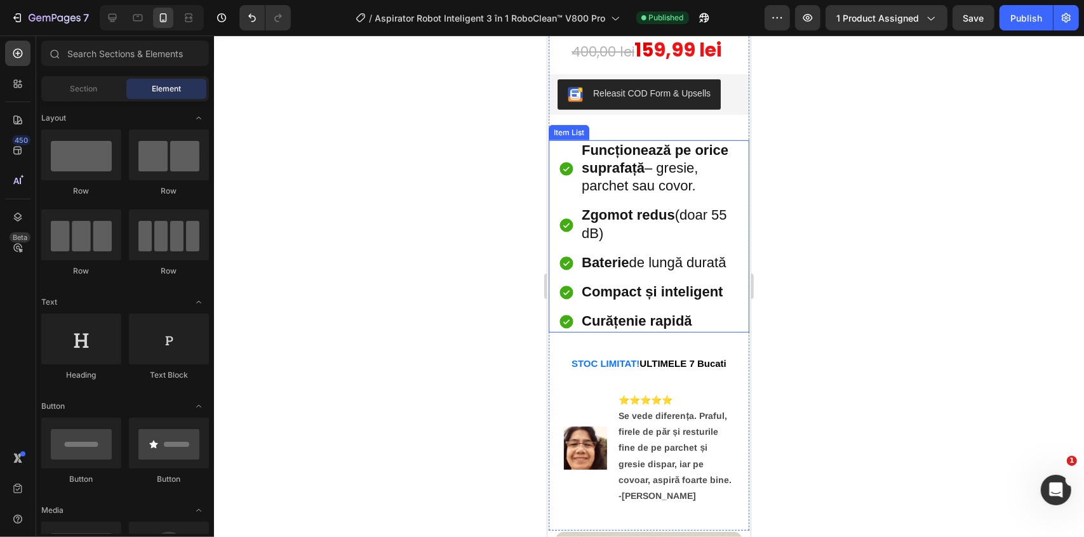
scroll to position [750, 0]
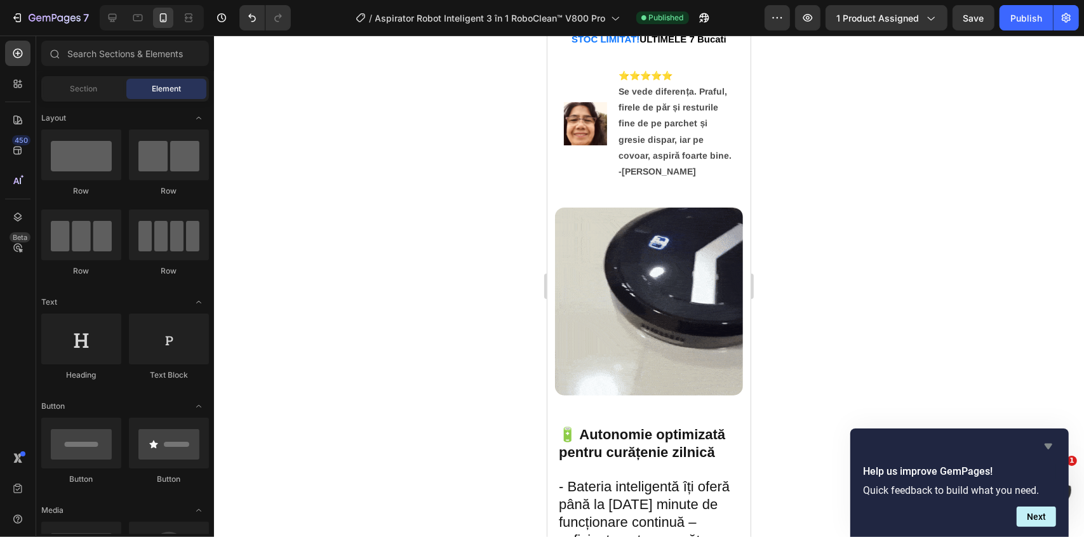
click at [1043, 444] on icon "Hide survey" at bounding box center [1048, 446] width 15 height 15
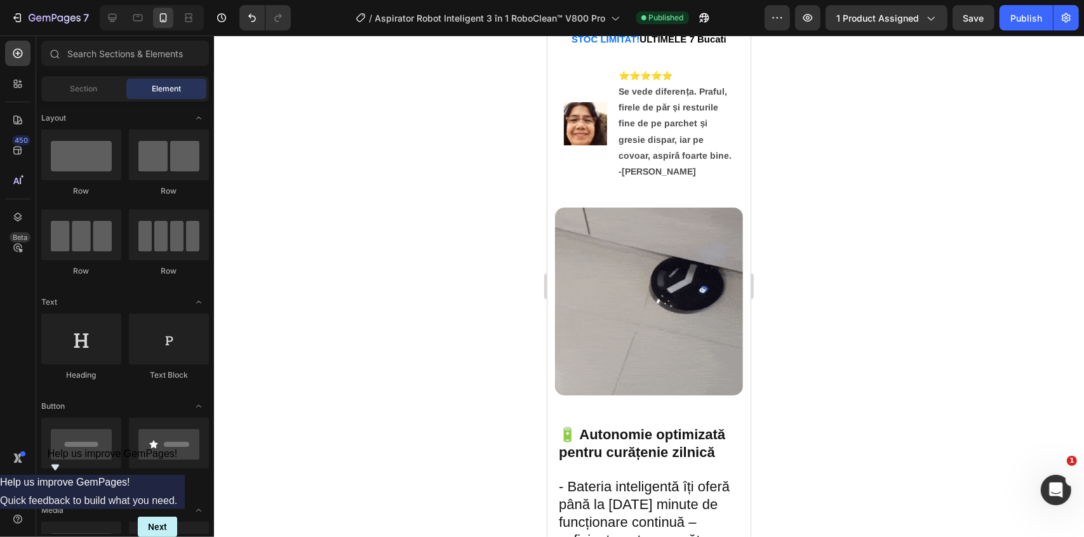
click at [321, 231] on div at bounding box center [649, 287] width 870 height 502
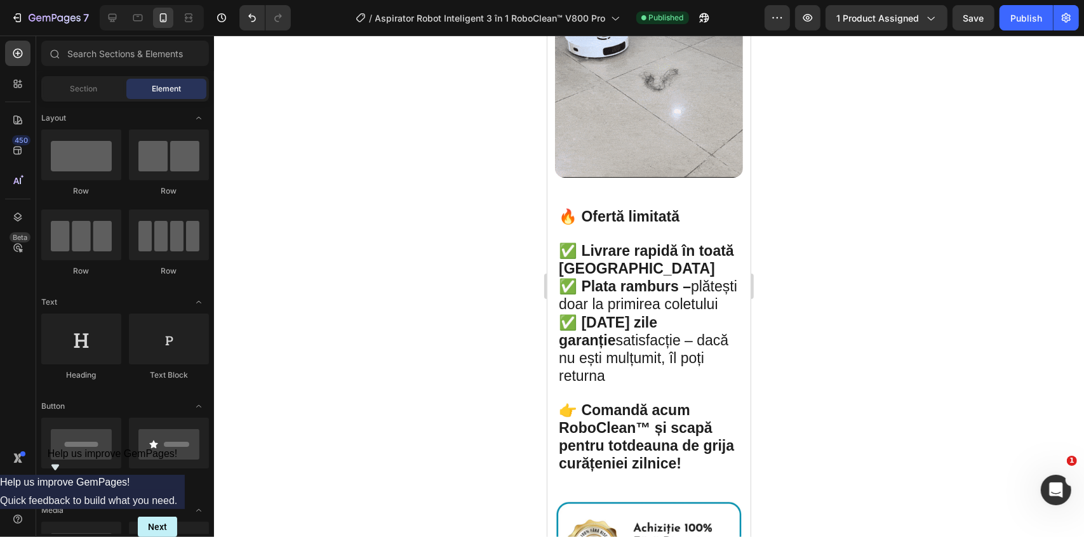
scroll to position [2368, 0]
